Goal: Check status: Check status

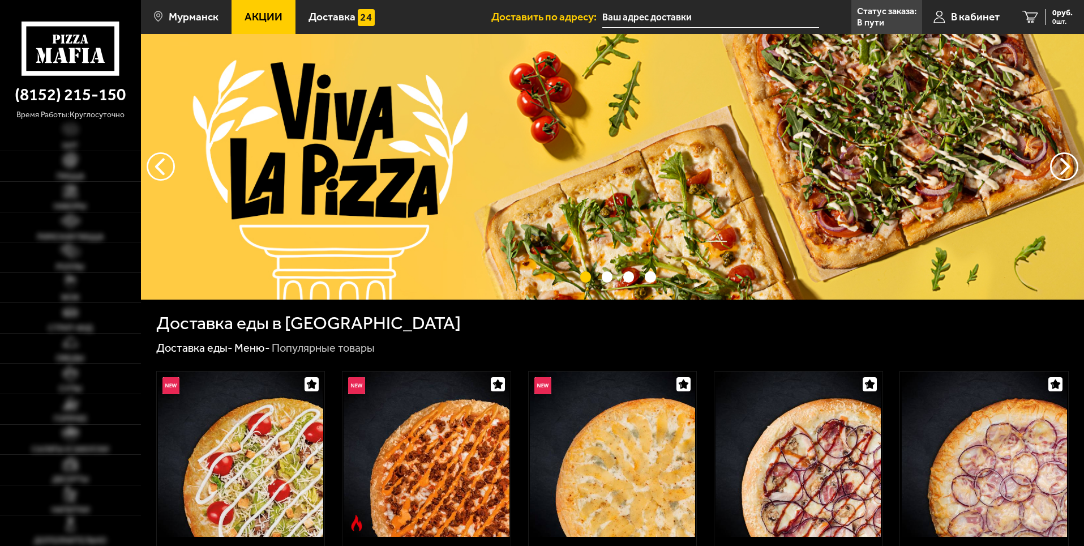
type input "улица Полярные Зори, 41к3"
click at [941, 15] on icon at bounding box center [939, 17] width 12 height 13
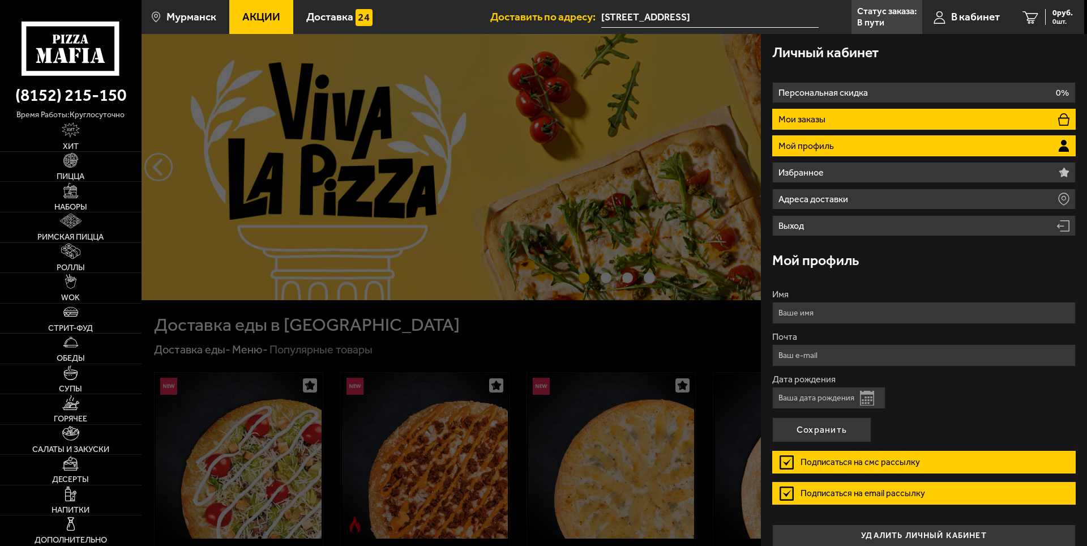
click at [863, 117] on li "Мои заказы" at bounding box center [923, 119] width 303 height 21
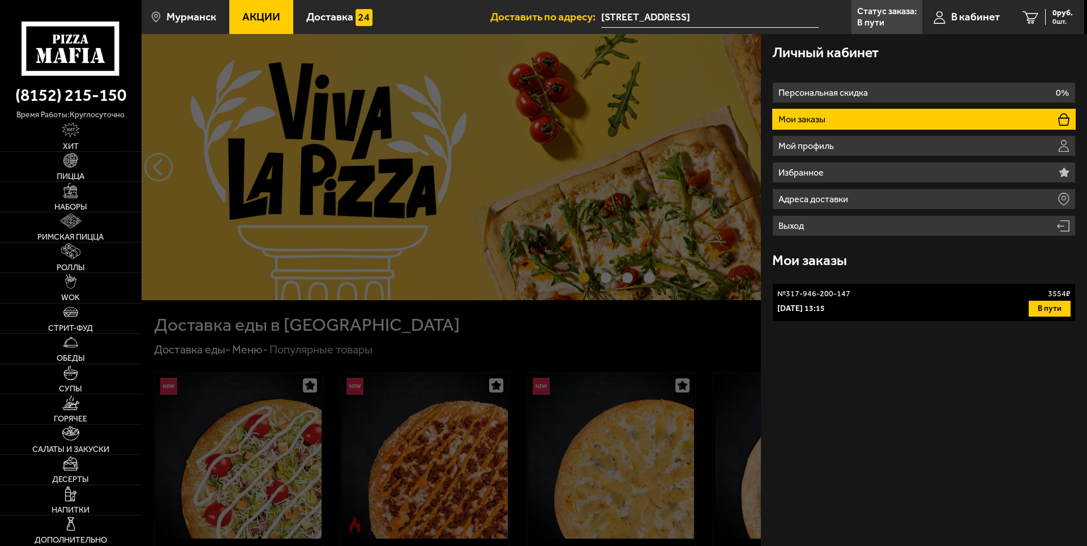
click at [1044, 303] on button "В пути" at bounding box center [1049, 309] width 42 height 16
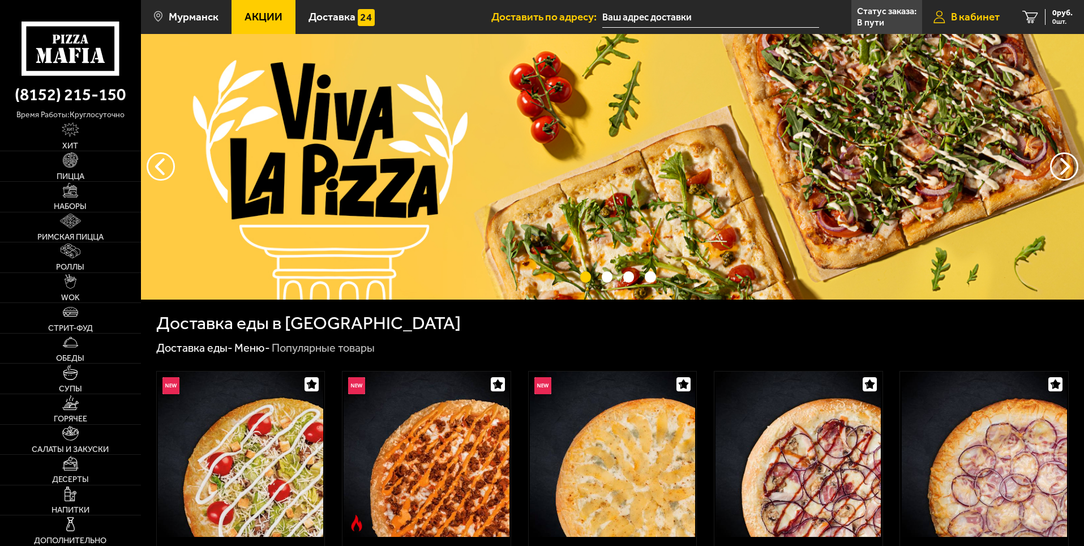
click at [970, 16] on span "В кабинет" at bounding box center [975, 16] width 49 height 11
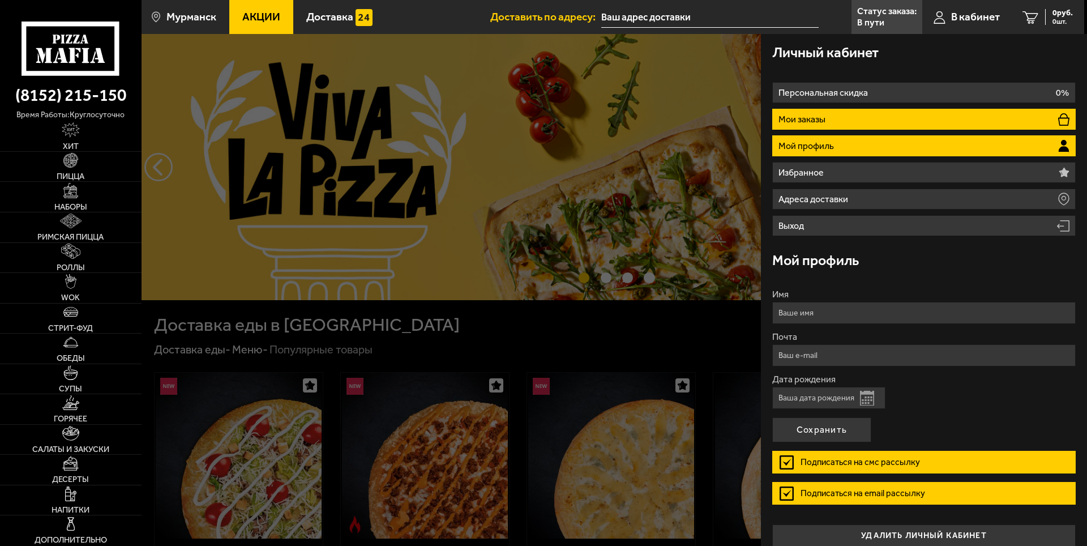
click at [887, 115] on li "Мои заказы" at bounding box center [923, 119] width 303 height 21
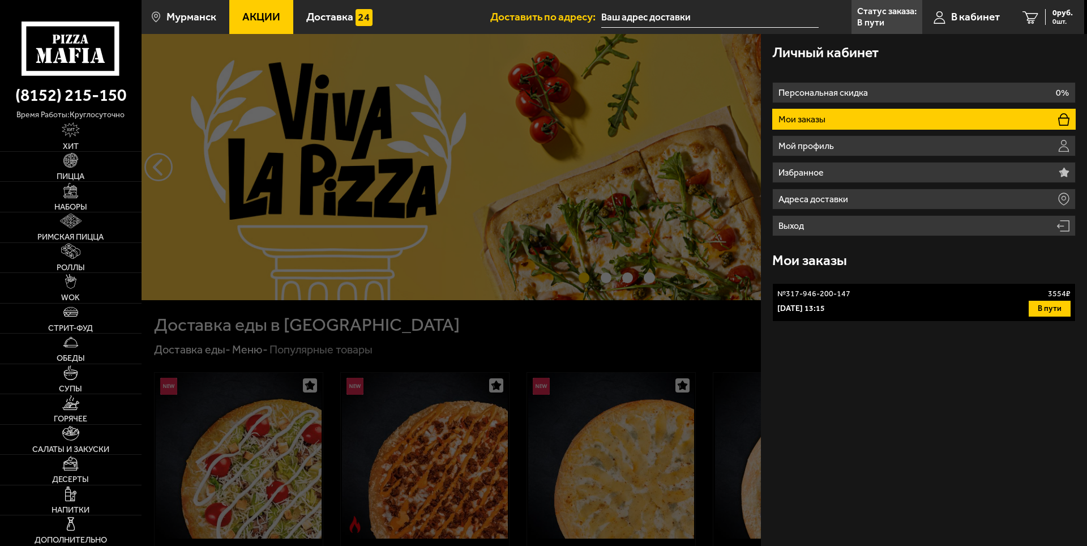
click at [1045, 310] on button "В пути" at bounding box center [1049, 309] width 42 height 16
